Goal: Find contact information: Find contact information

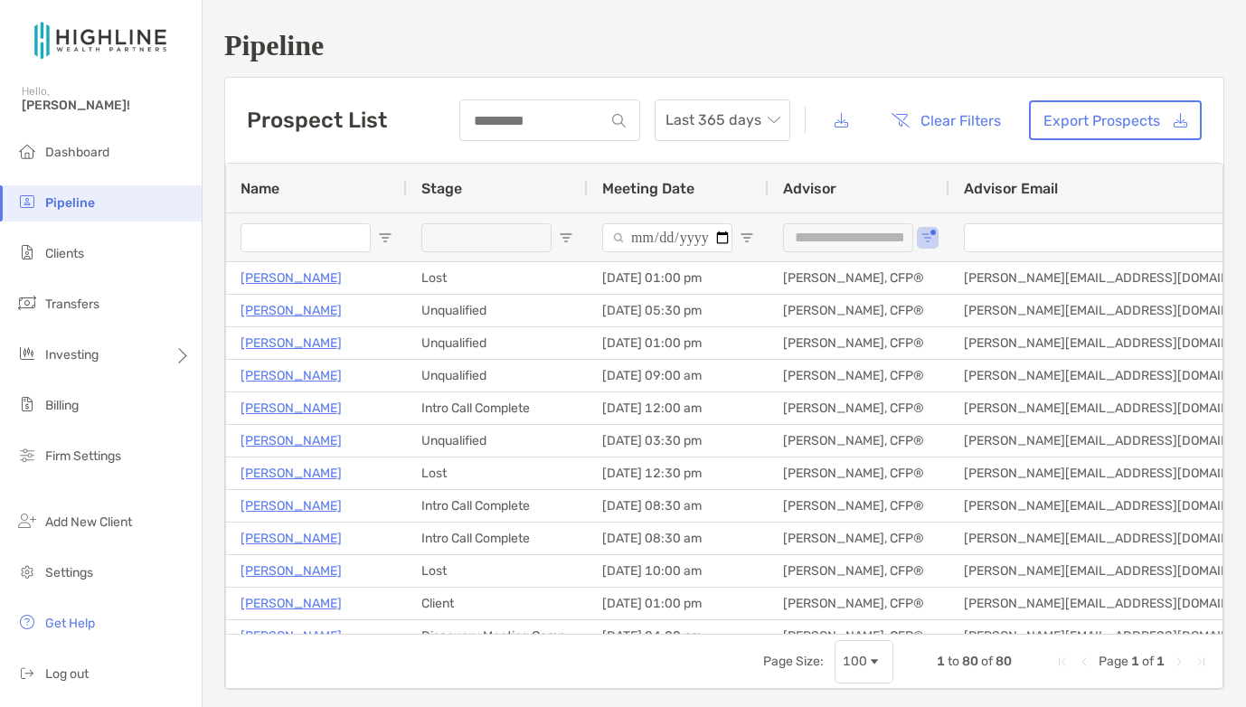
scroll to position [297, 0]
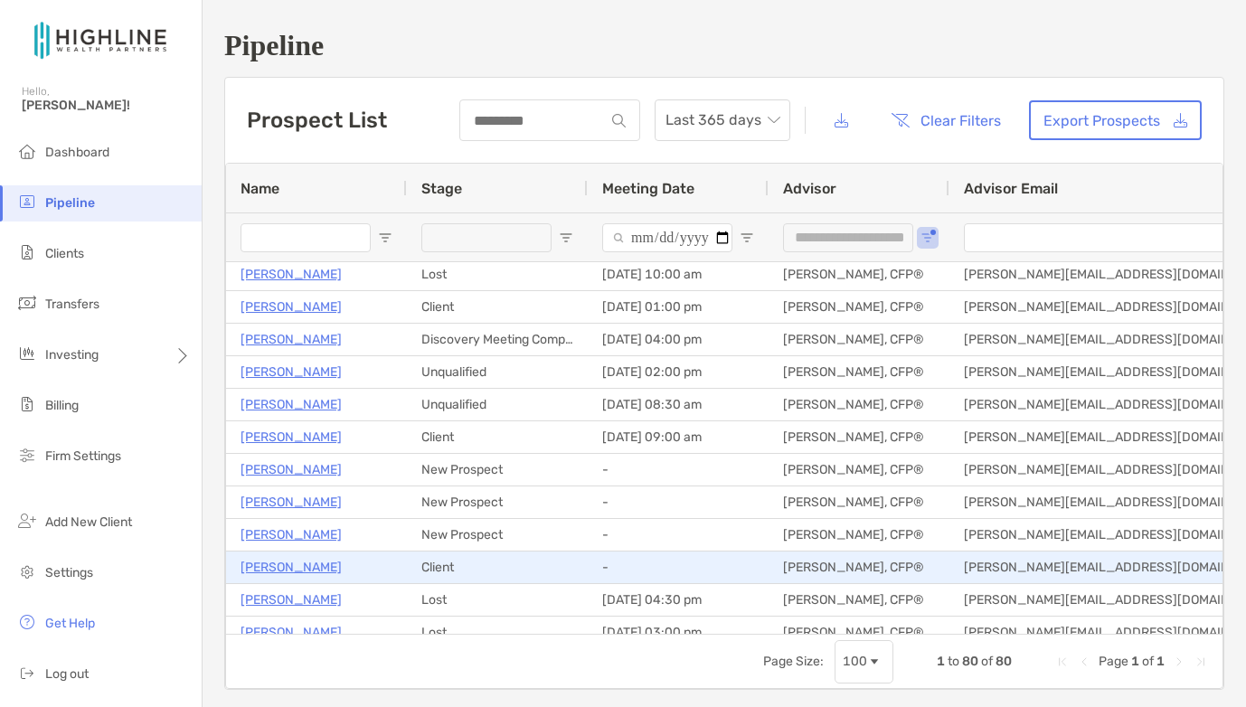
click at [260, 571] on p "[PERSON_NAME]" at bounding box center [291, 567] width 101 height 23
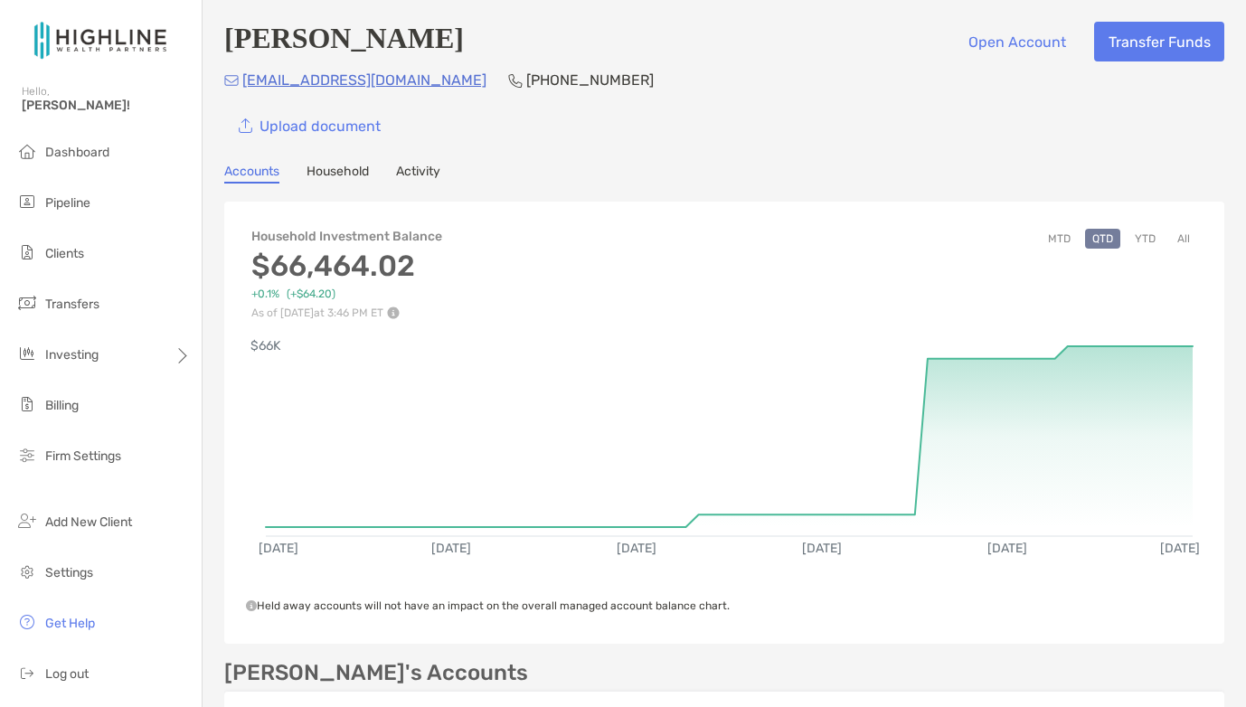
click at [357, 173] on link "Household" at bounding box center [338, 174] width 62 height 20
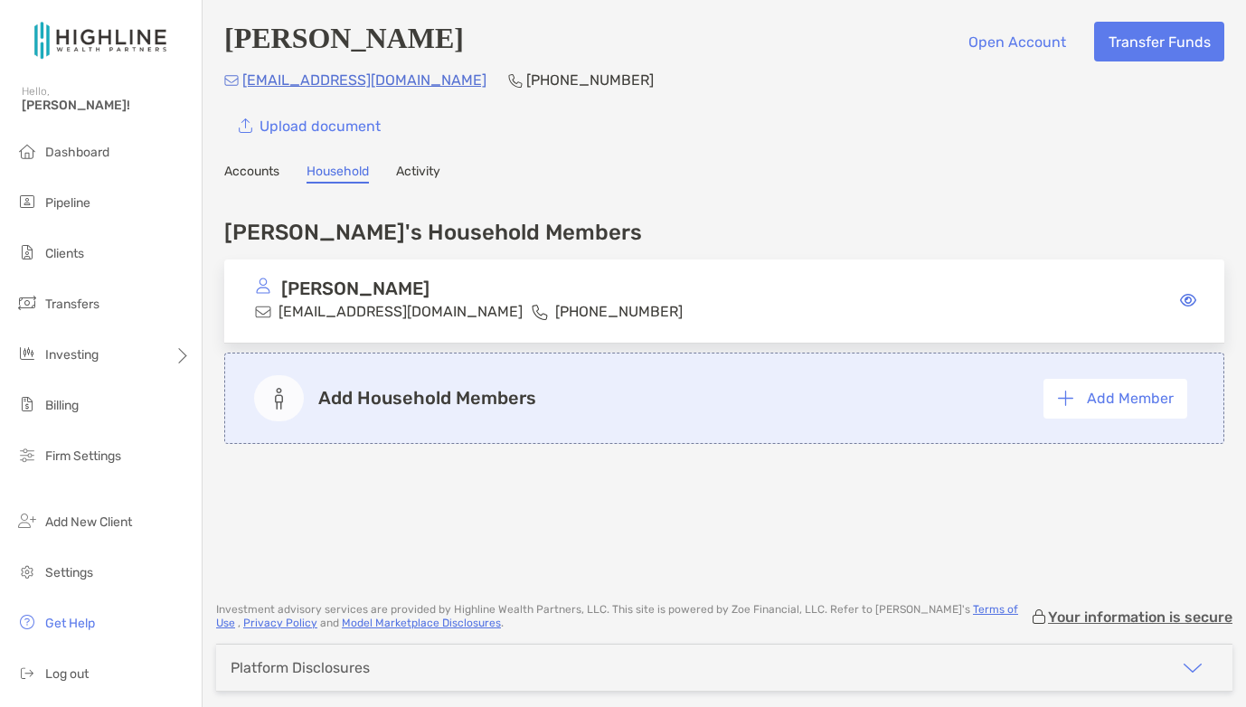
click at [419, 173] on link "Activity" at bounding box center [418, 174] width 44 height 20
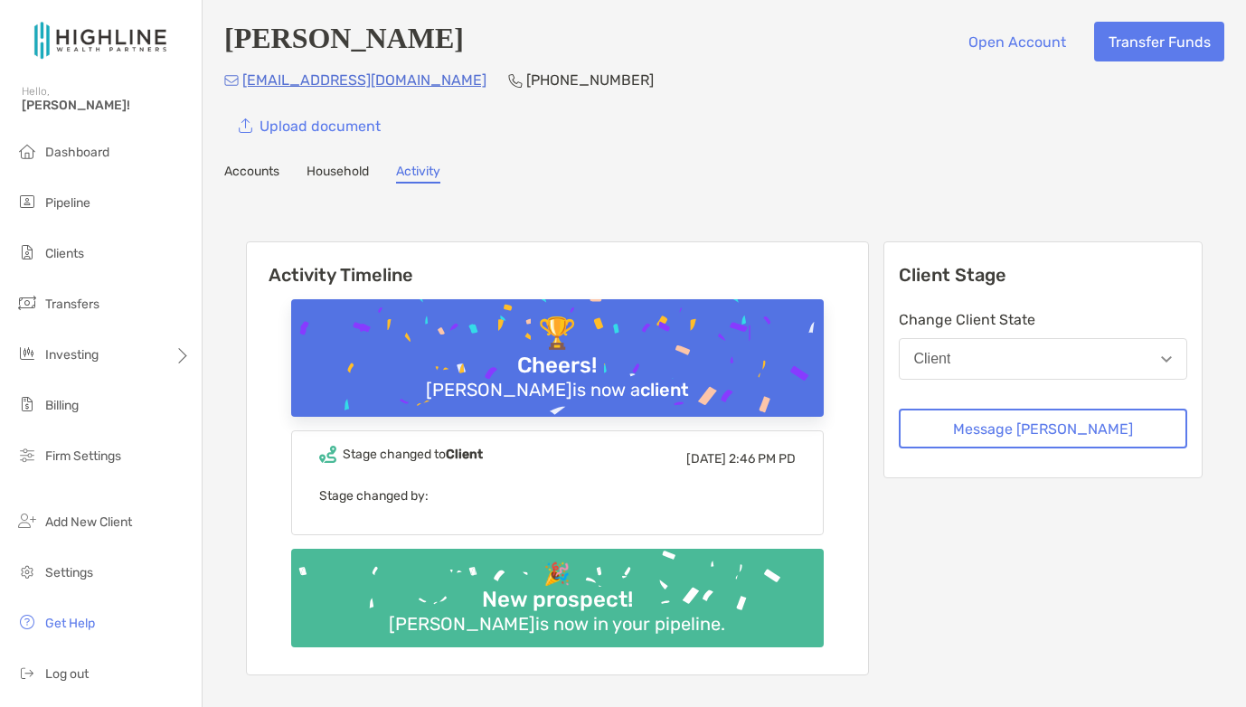
click at [254, 175] on link "Accounts" at bounding box center [251, 174] width 55 height 20
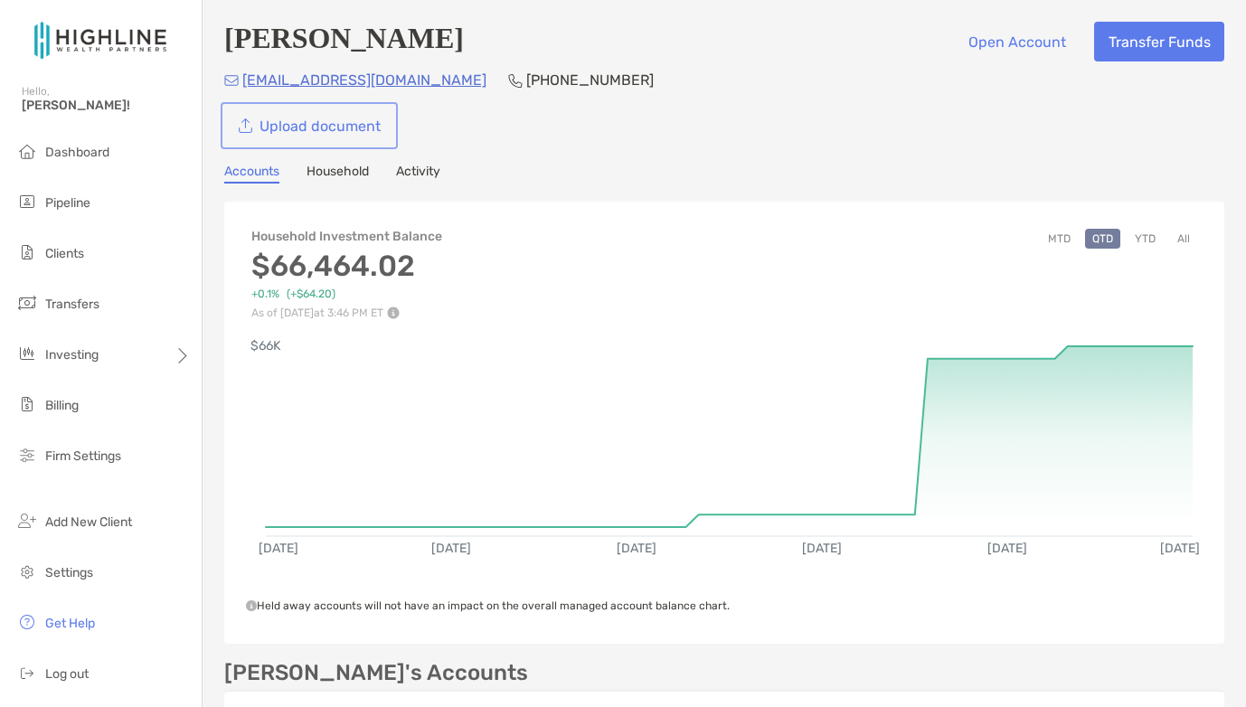
click at [339, 127] on link "Upload document" at bounding box center [309, 126] width 170 height 40
click at [70, 621] on span "Get Help" at bounding box center [70, 623] width 50 height 15
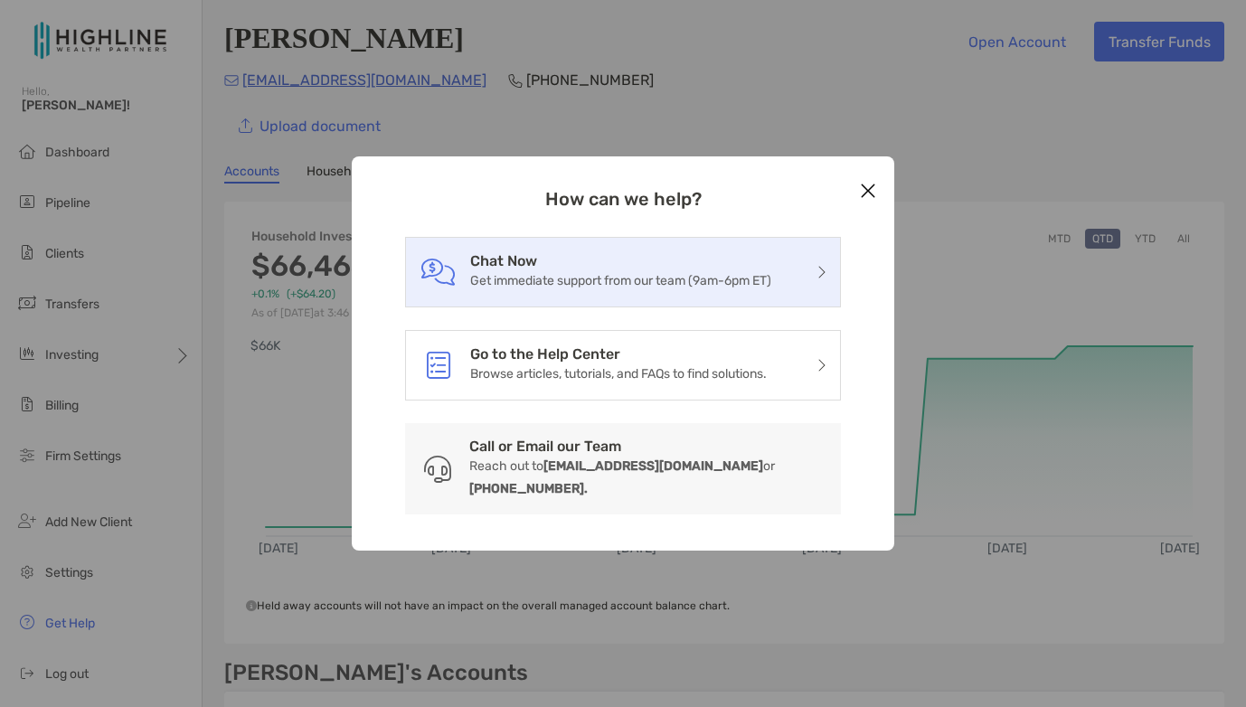
click at [652, 289] on p "Get immediate support from our team (9am-6pm ET)" at bounding box center [620, 280] width 301 height 23
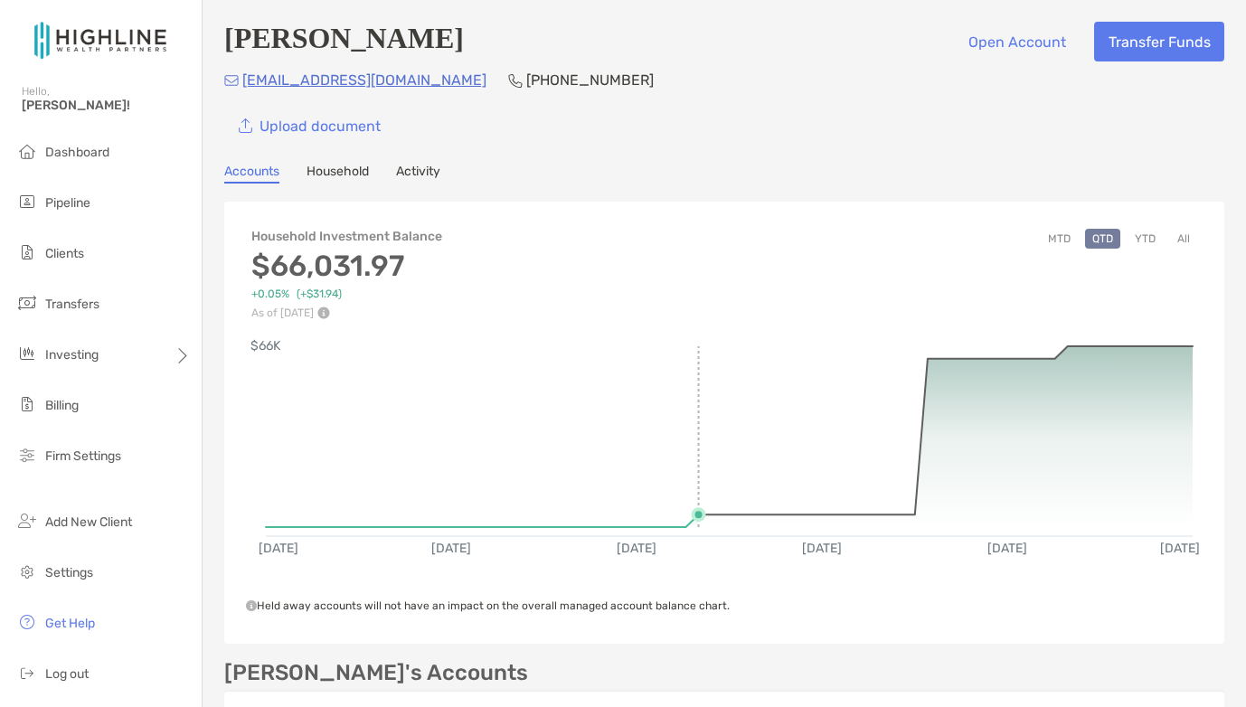
scroll to position [392, 0]
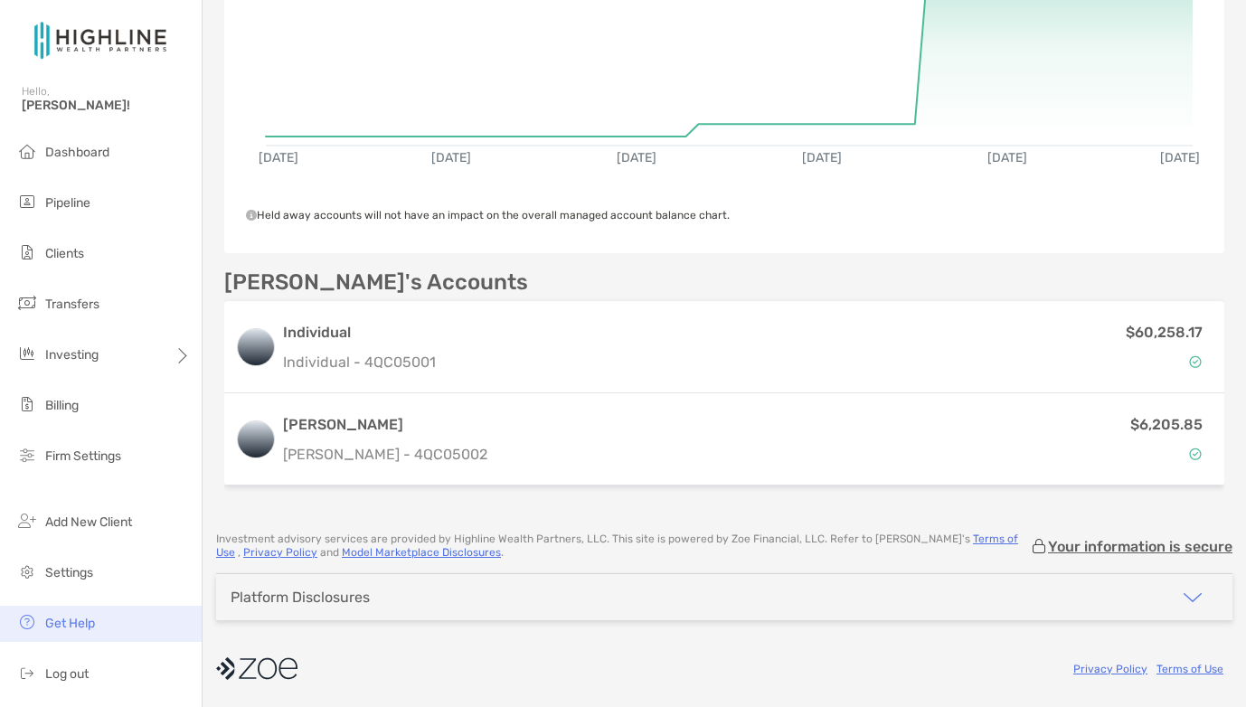
click at [77, 616] on span "Get Help" at bounding box center [70, 623] width 50 height 15
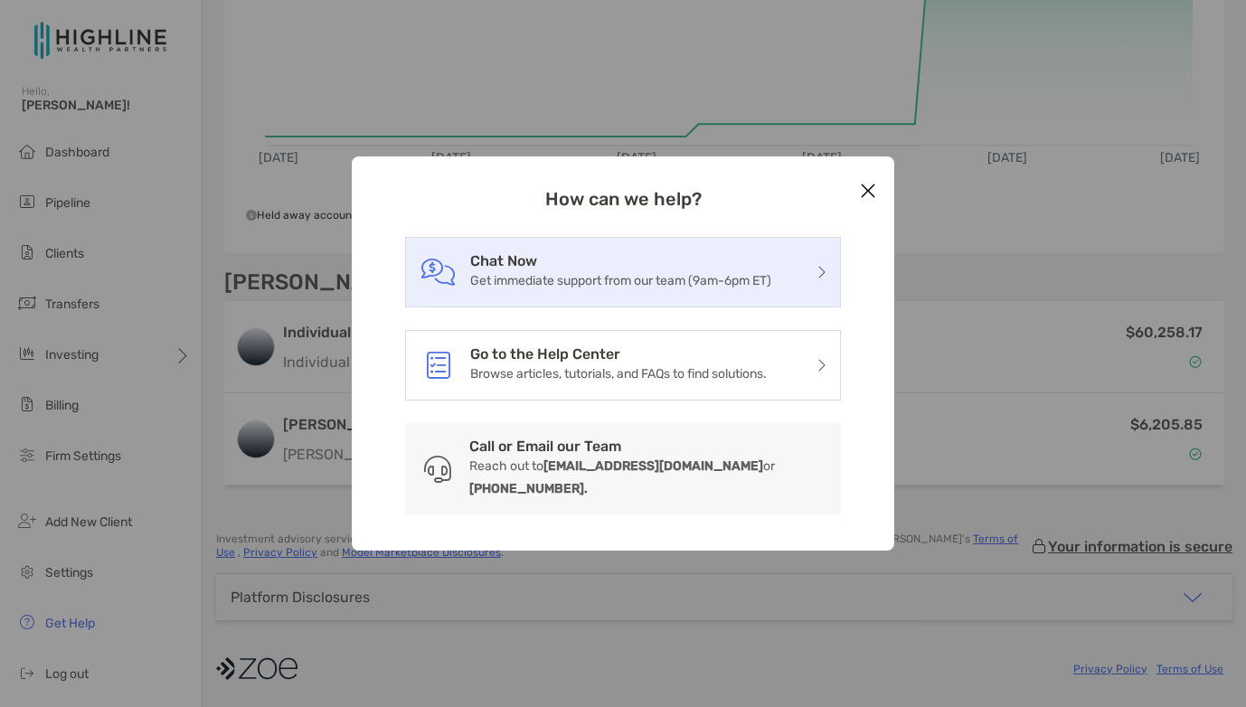
click at [607, 290] on p "Get immediate support from our team (9am-6pm ET)" at bounding box center [620, 280] width 301 height 23
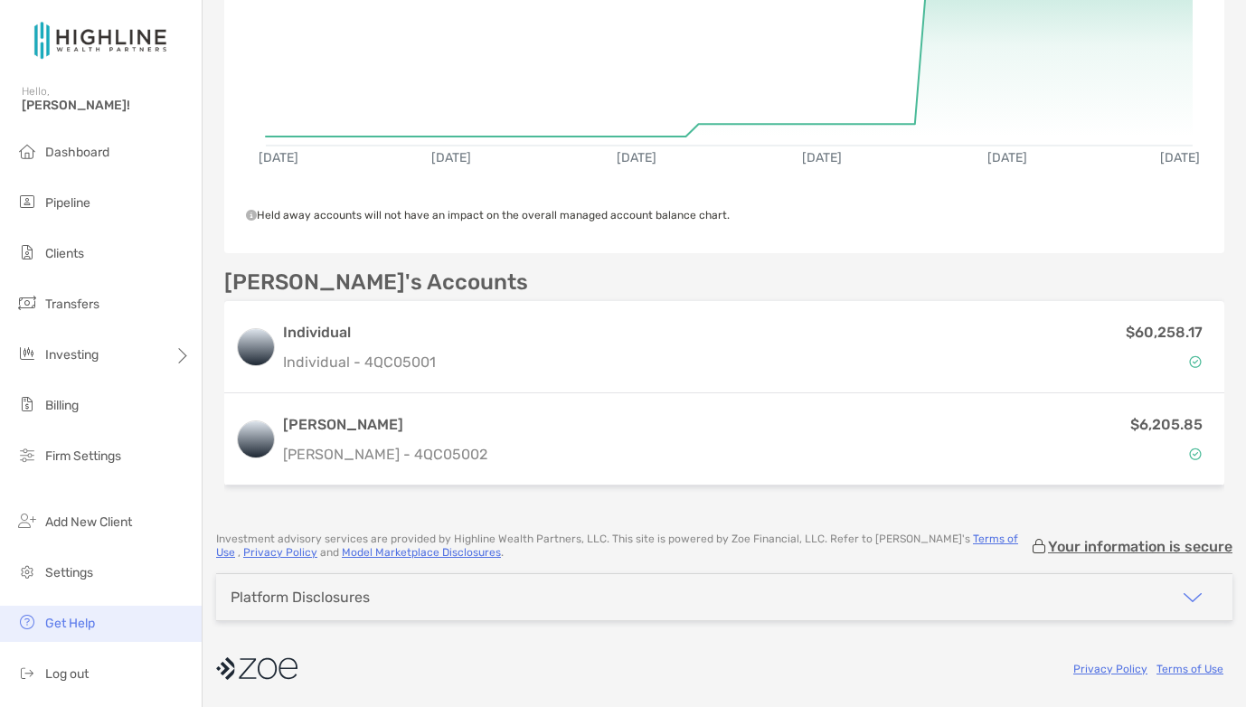
click at [91, 628] on span "Get Help" at bounding box center [70, 623] width 50 height 15
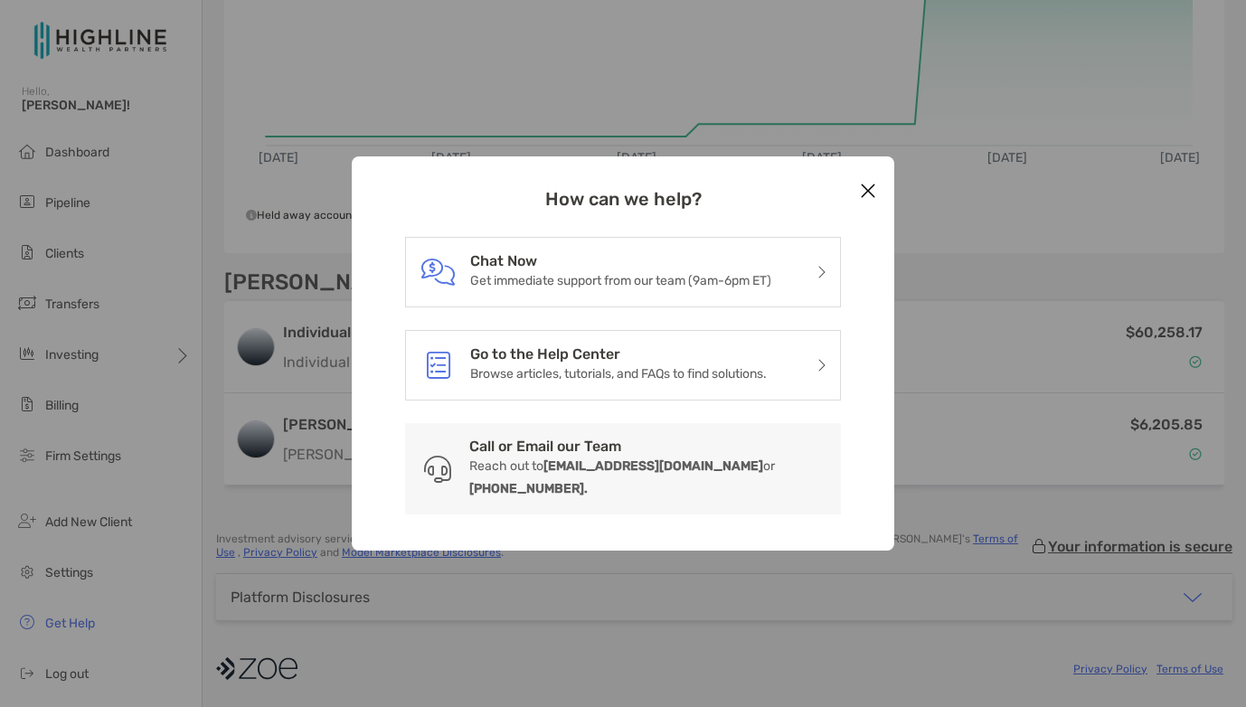
click at [873, 202] on icon "Close modal" at bounding box center [868, 191] width 16 height 22
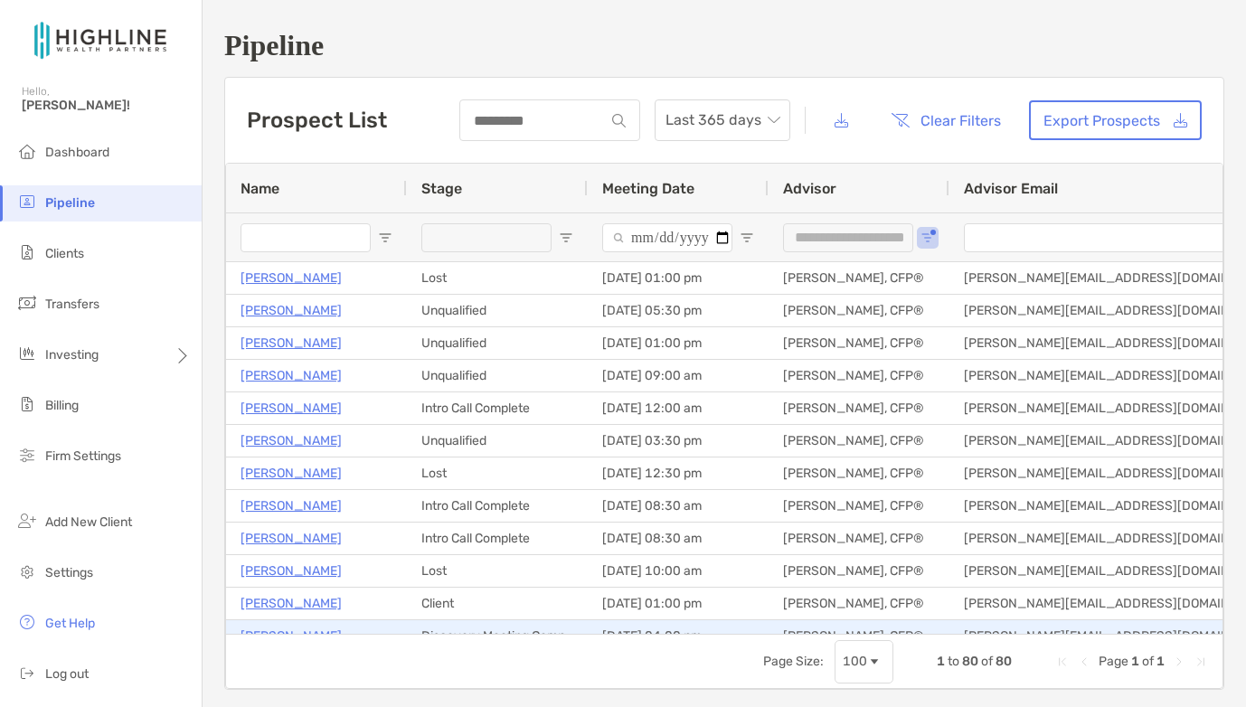
scroll to position [297, 0]
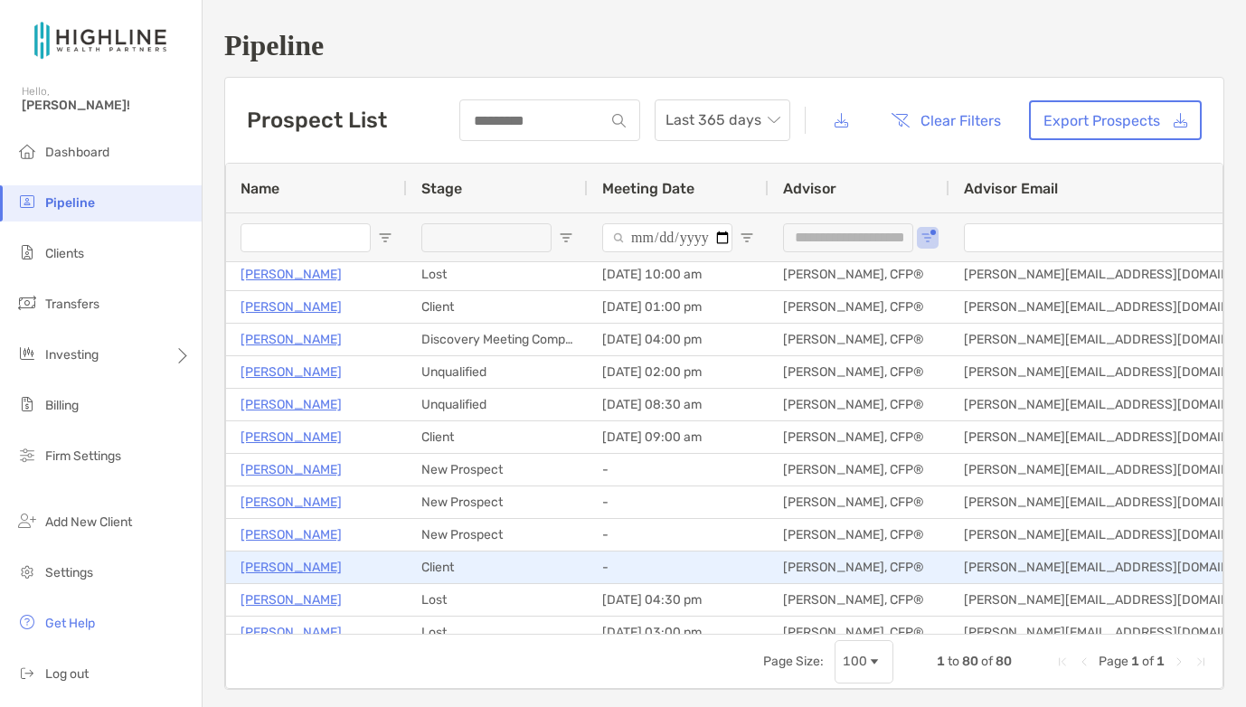
click at [269, 567] on p "[PERSON_NAME]" at bounding box center [291, 567] width 101 height 23
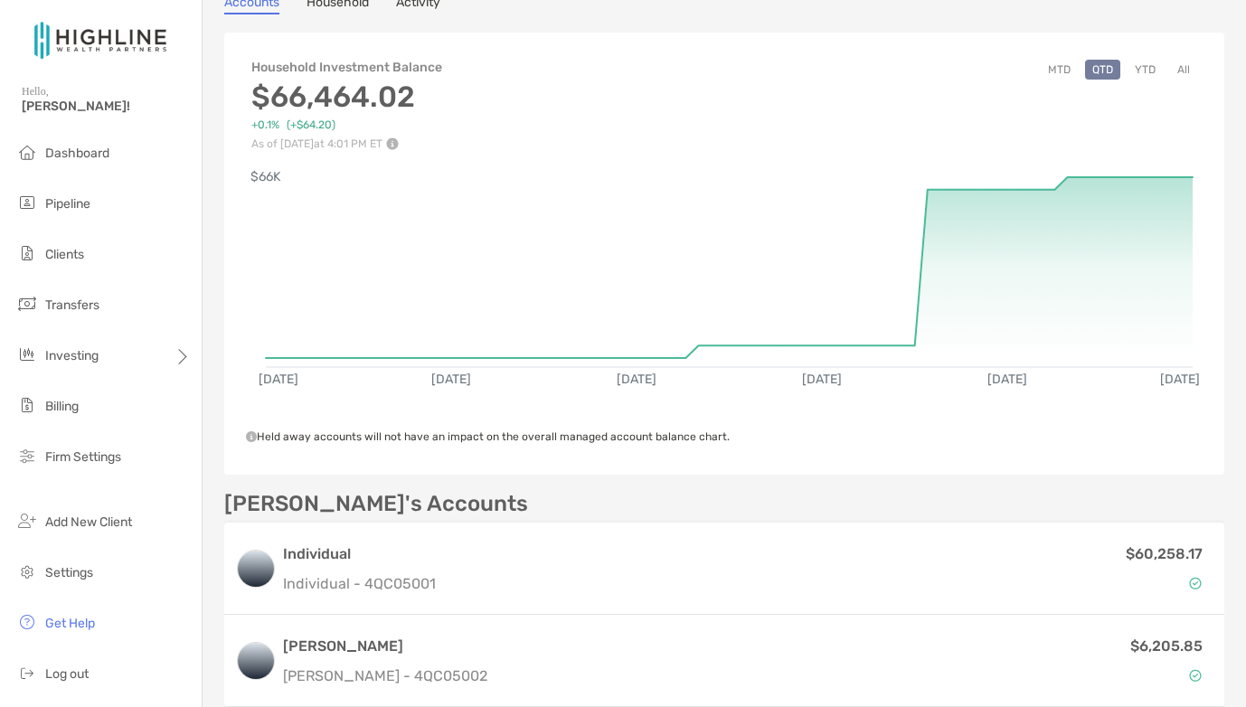
scroll to position [175, 0]
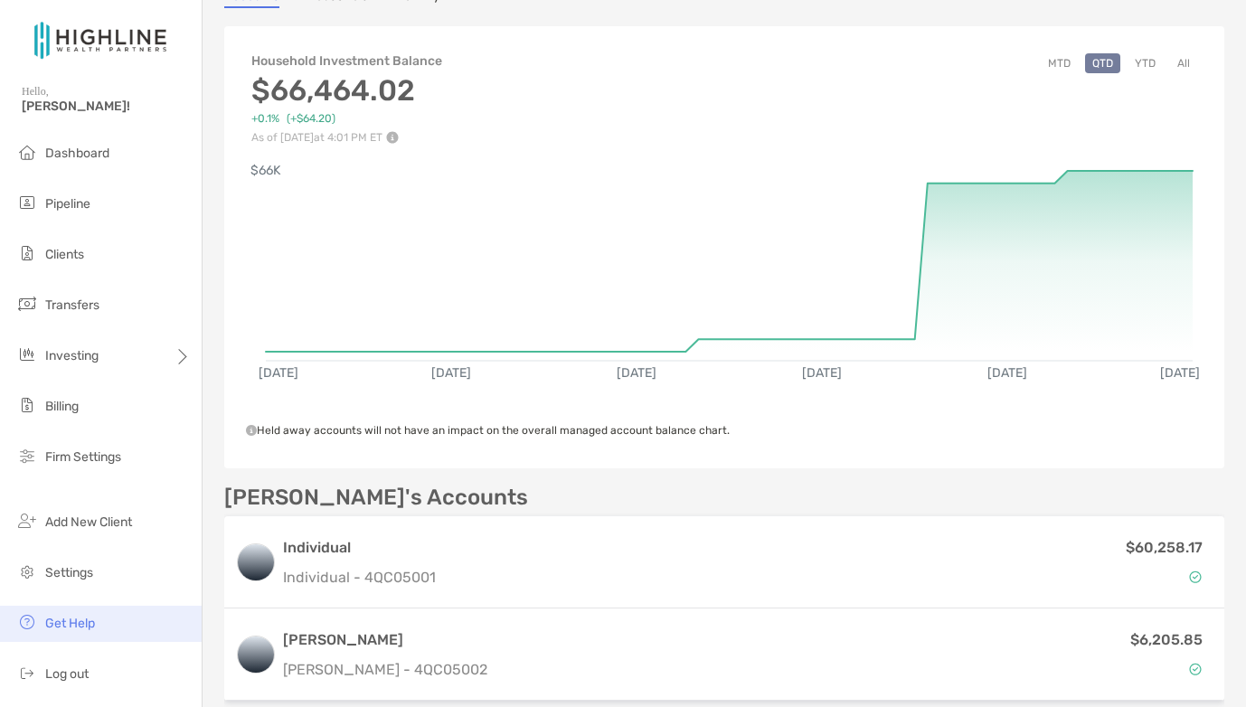
click at [80, 624] on span "Get Help" at bounding box center [70, 623] width 50 height 15
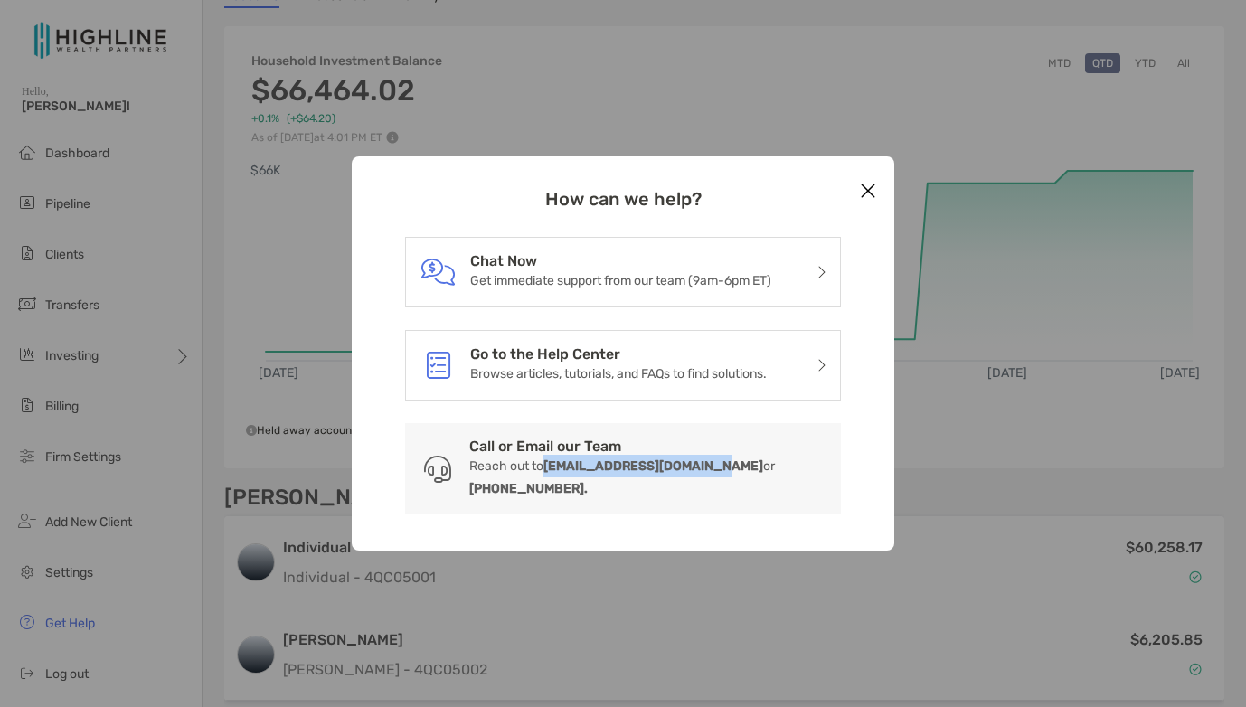
drag, startPoint x: 709, startPoint y: 479, endPoint x: 546, endPoint y: 481, distance: 162.8
click at [546, 481] on p "Reach out to clientsupport@zoefin.com or 646-680-9244." at bounding box center [647, 477] width 357 height 45
copy b "clientsupport@zoefin.com"
click at [317, 485] on div "How can we help? Chat Now Get immediate support from our team (9am-6pm ET) Go t…" at bounding box center [623, 353] width 1246 height 707
click at [875, 202] on icon "Close modal" at bounding box center [868, 191] width 16 height 22
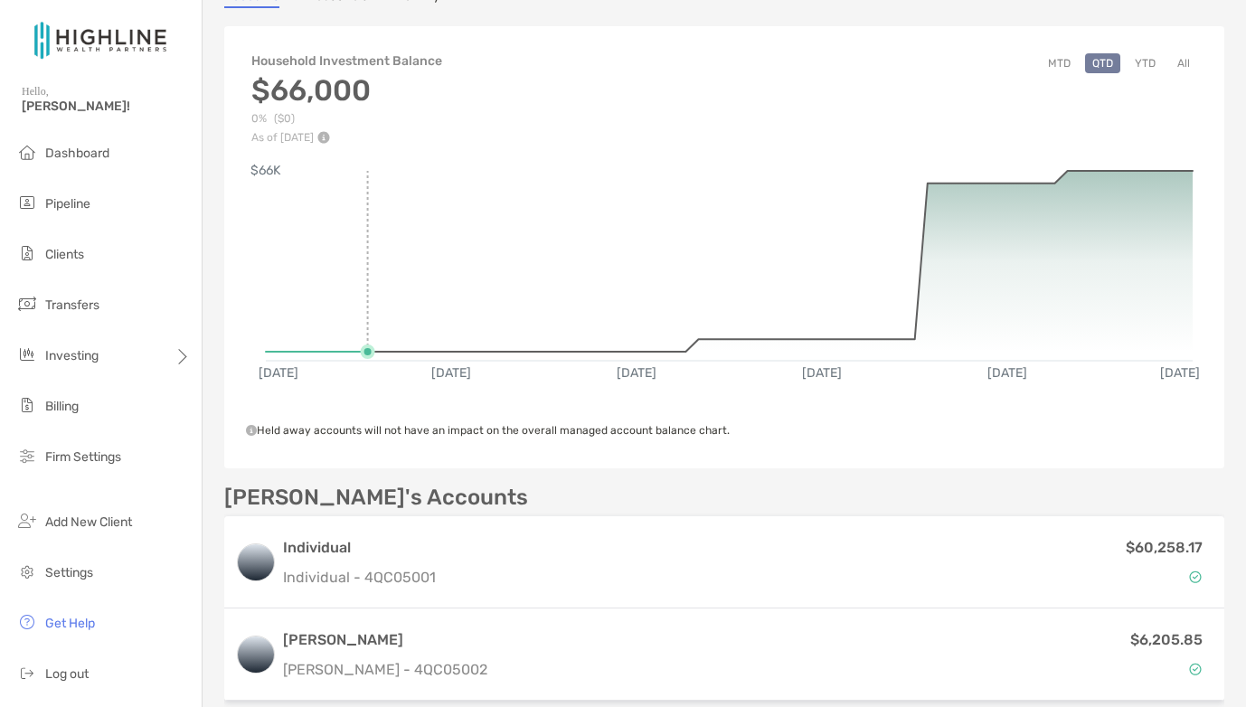
scroll to position [0, 0]
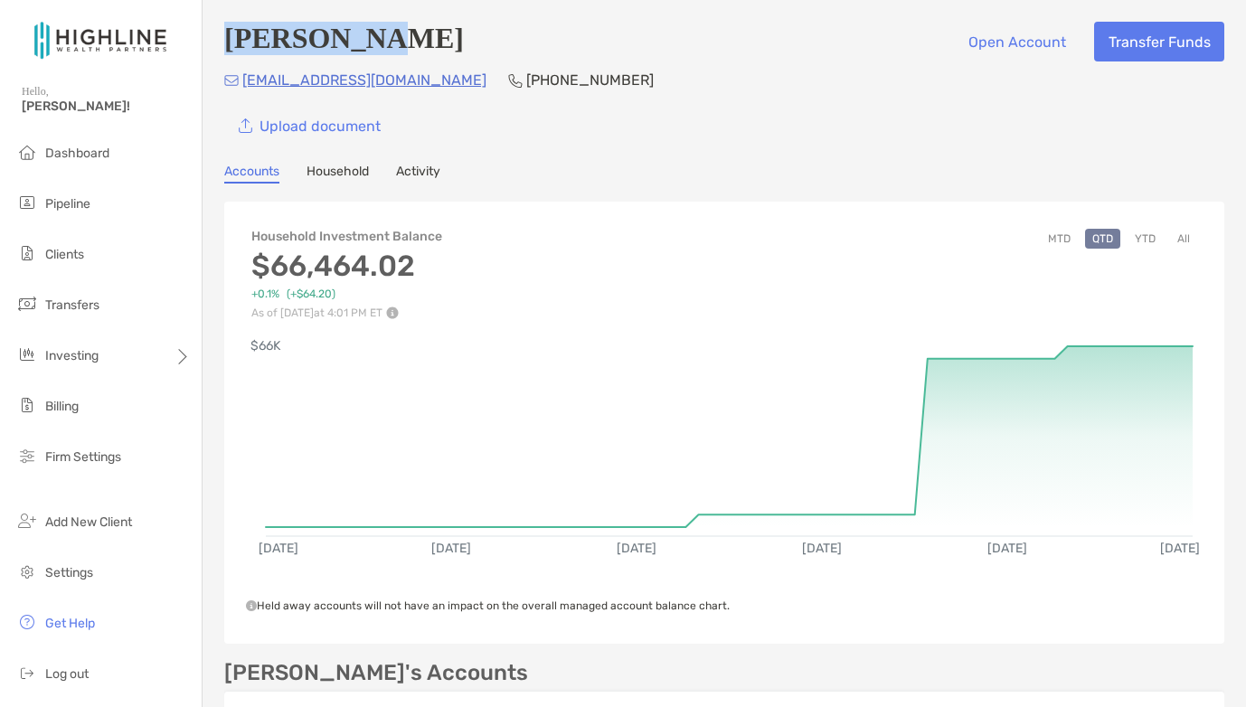
drag, startPoint x: 361, startPoint y: 42, endPoint x: 230, endPoint y: 38, distance: 131.2
click at [230, 38] on div "Ari Halici Open Account Transfer Funds" at bounding box center [724, 42] width 1000 height 40
copy h4 "[PERSON_NAME]"
